Goal: Information Seeking & Learning: Learn about a topic

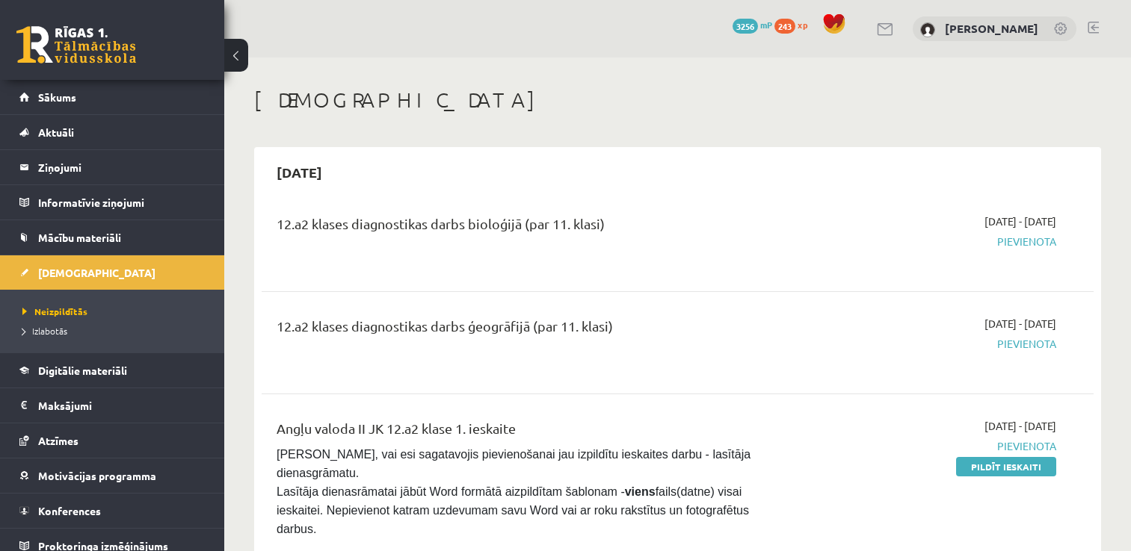
scroll to position [336, 0]
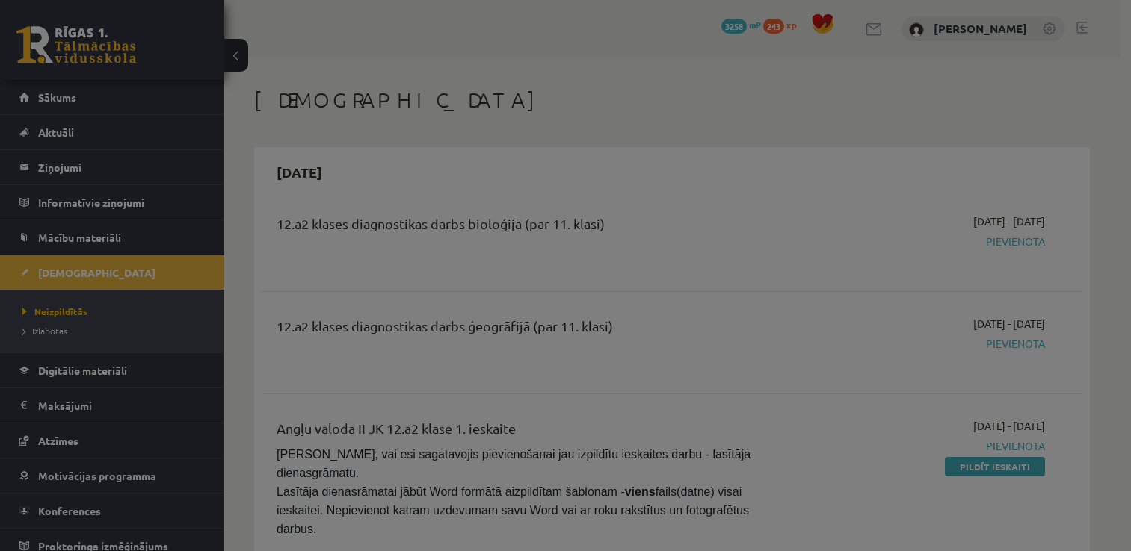
scroll to position [336, 0]
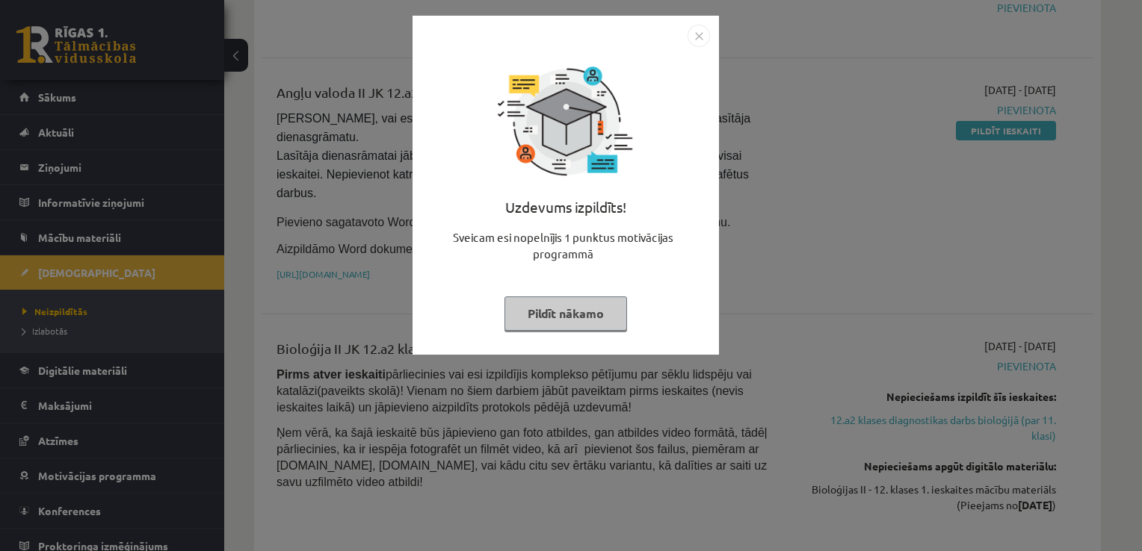
click at [571, 324] on button "Pildīt nākamo" at bounding box center [565, 314] width 123 height 34
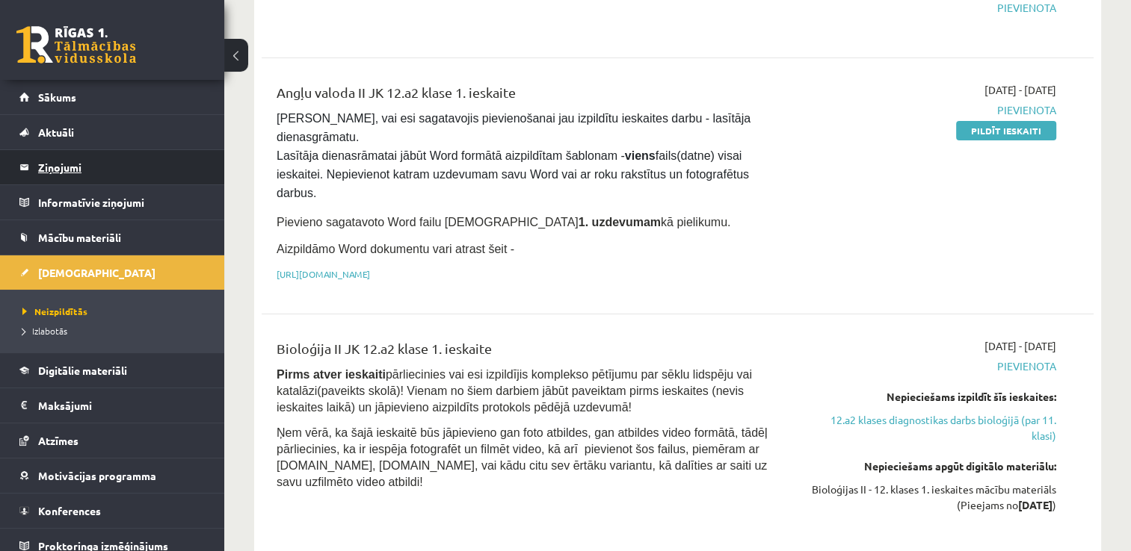
click at [105, 169] on legend "Ziņojumi 0" at bounding box center [121, 167] width 167 height 34
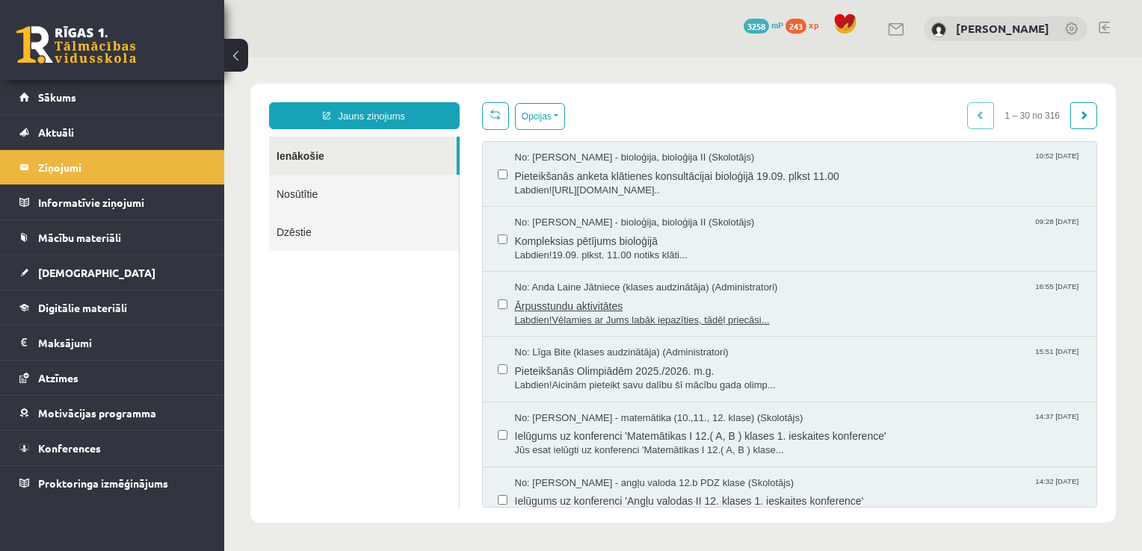
click at [686, 314] on span "Labdien!Vēlamies ar Jums labāk iepazīties, tādēļ priecāsi..." at bounding box center [798, 321] width 567 height 14
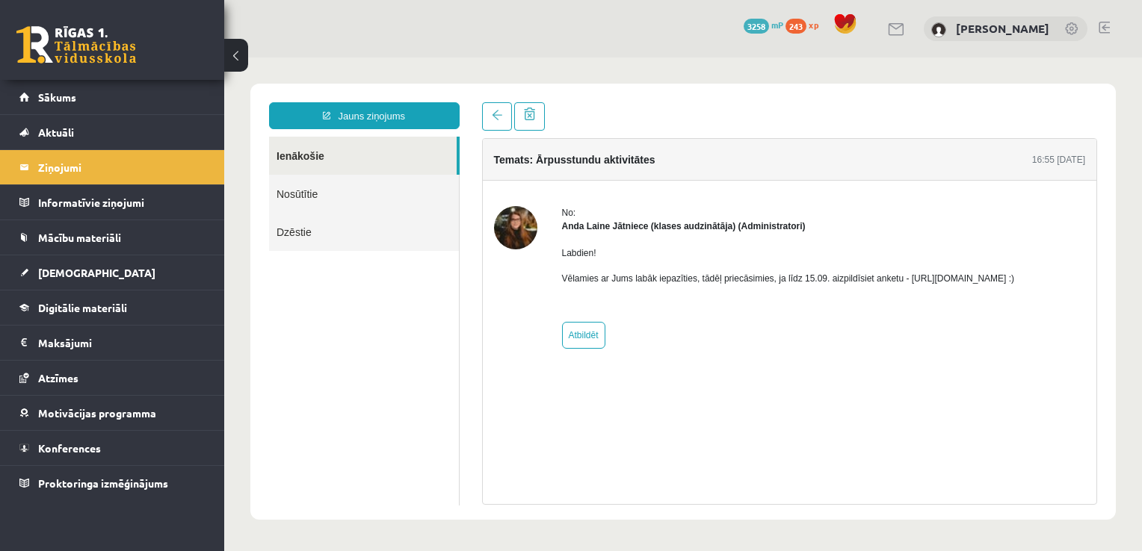
drag, startPoint x: 901, startPoint y: 278, endPoint x: 1062, endPoint y: 282, distance: 160.7
click at [1015, 282] on p "Vēlamies ar Jums labāk iepazīties, tādēļ priecāsimies, ja līdz 15.09. aizpildīs…" at bounding box center [788, 278] width 453 height 13
copy p "https://forms.gle/mVxkUEapGFxHM7hU7"
click at [498, 120] on span at bounding box center [497, 115] width 10 height 10
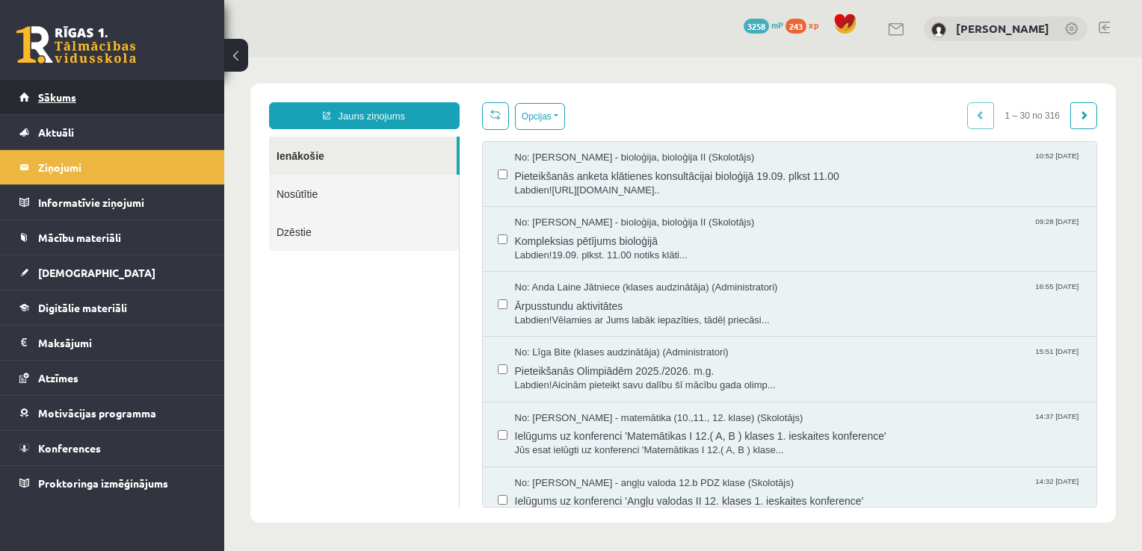
click at [127, 94] on link "Sākums" at bounding box center [112, 97] width 186 height 34
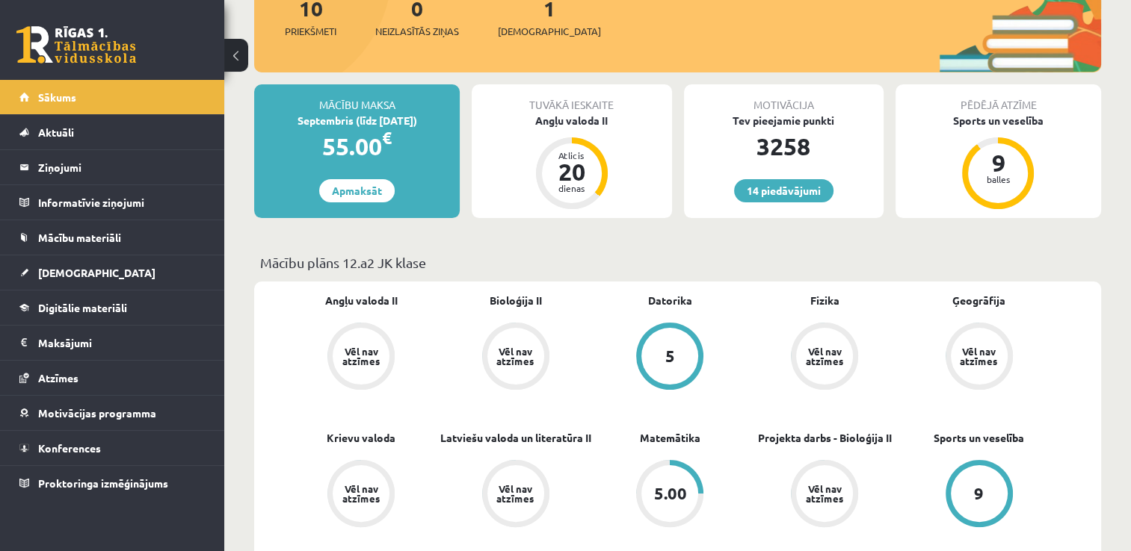
scroll to position [205, 0]
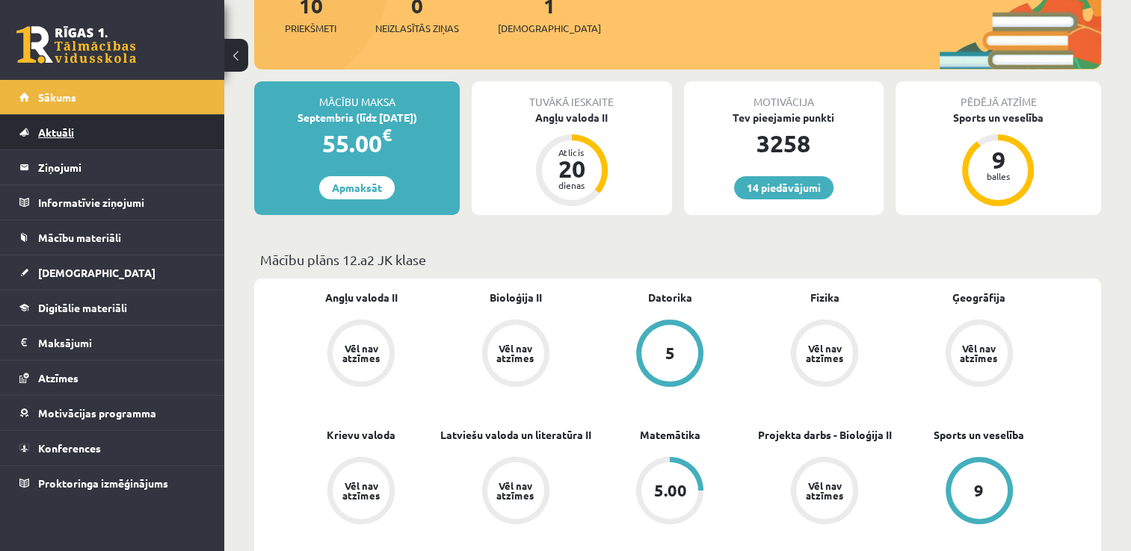
click at [140, 132] on link "Aktuāli" at bounding box center [112, 132] width 186 height 34
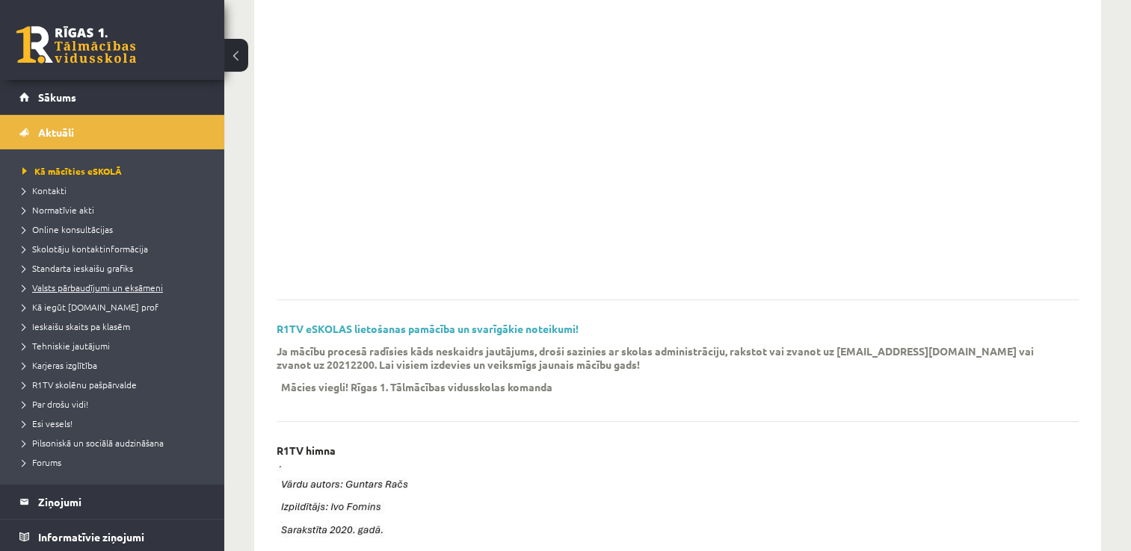
click at [78, 284] on span "Valsts pārbaudījumi un eksāmeni" at bounding box center [92, 288] width 140 height 12
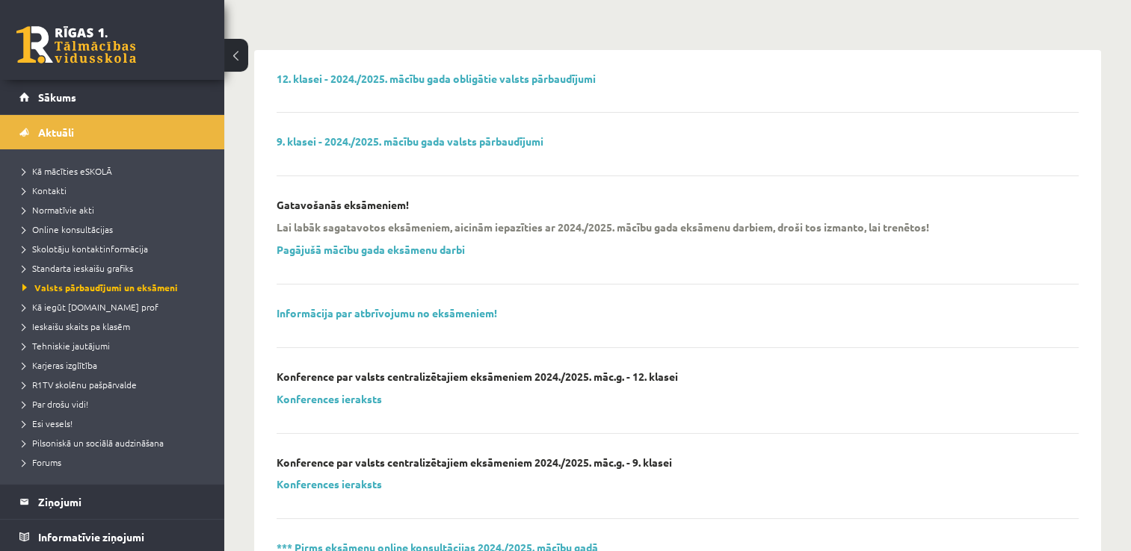
scroll to position [40, 0]
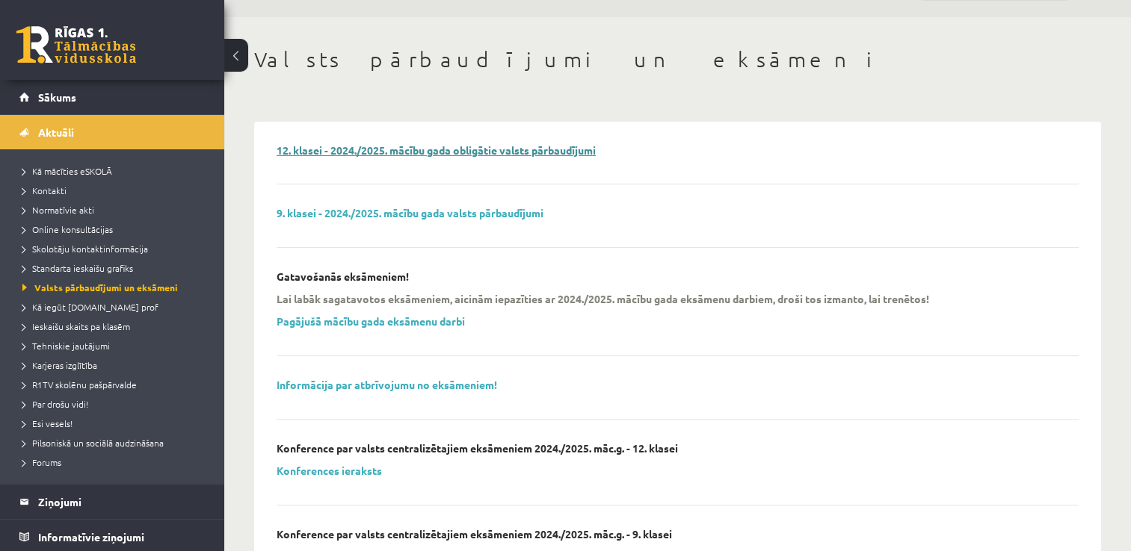
click at [430, 149] on link "12. klasei - 2024./2025. mācību gada obligātie valsts pārbaudījumi" at bounding box center [435, 149] width 319 height 13
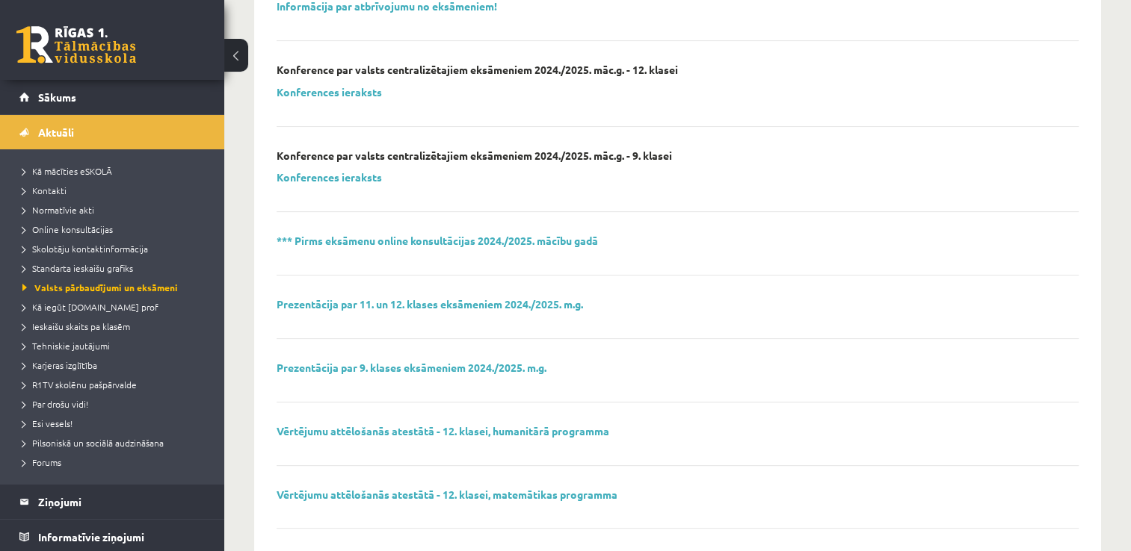
scroll to position [420, 0]
click at [421, 303] on link "Prezentācija par 11. un 12. klases eksāmeniem 2024./2025. m.g." at bounding box center [429, 303] width 306 height 13
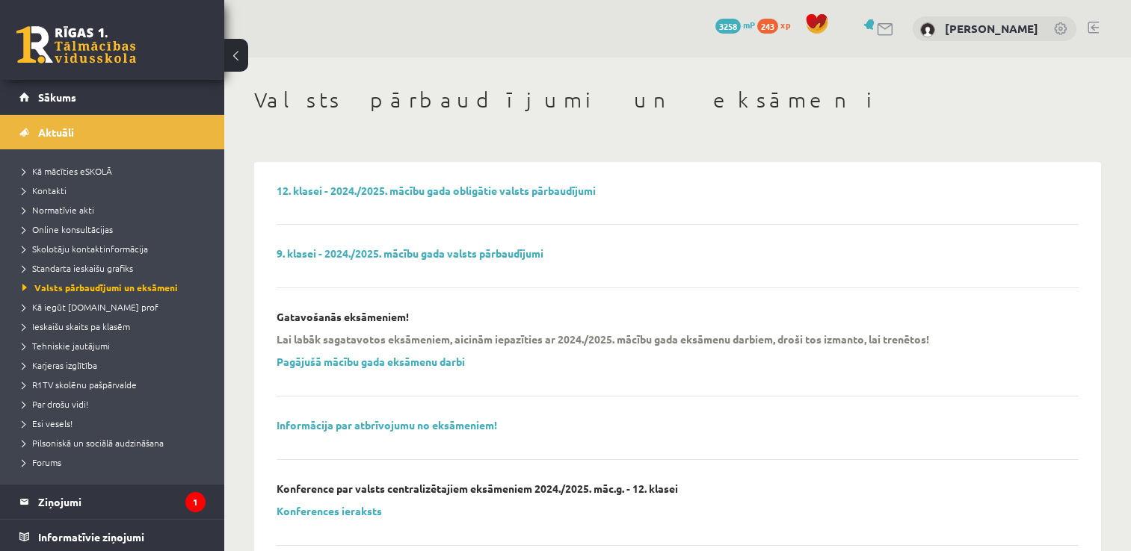
scroll to position [420, 0]
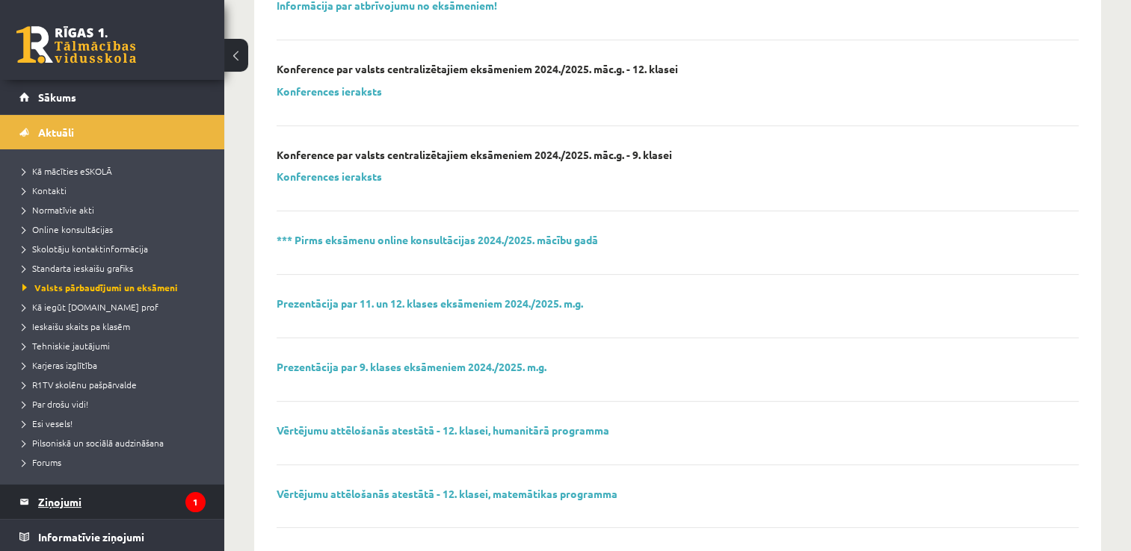
click at [142, 511] on legend "Ziņojumi 1" at bounding box center [121, 502] width 167 height 34
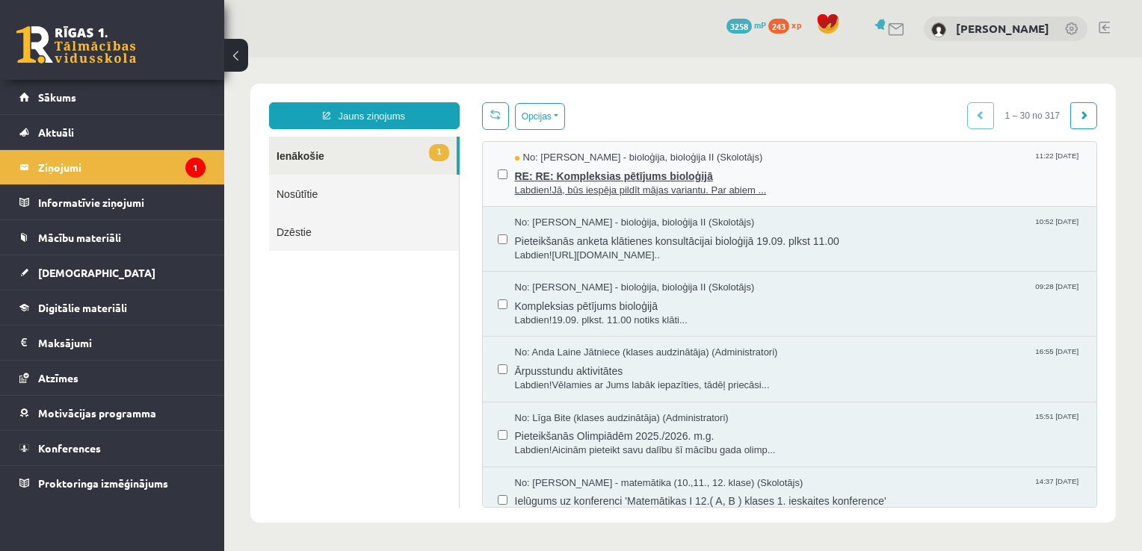
click at [749, 181] on span "RE: RE: Kompleksias pētījums bioloģijā" at bounding box center [798, 174] width 567 height 19
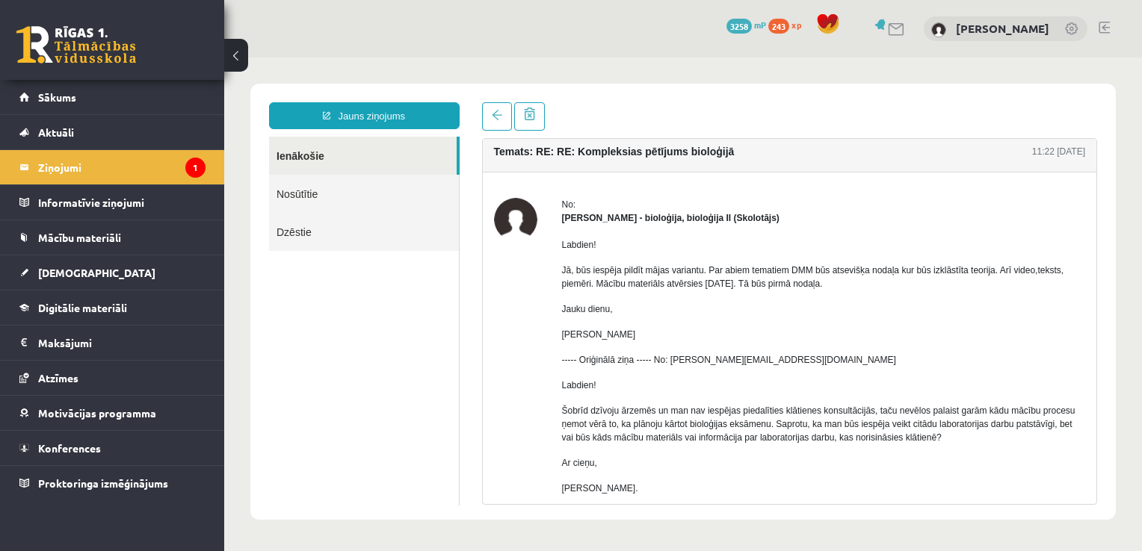
scroll to position [3, 0]
